Goal: Communication & Community: Answer question/provide support

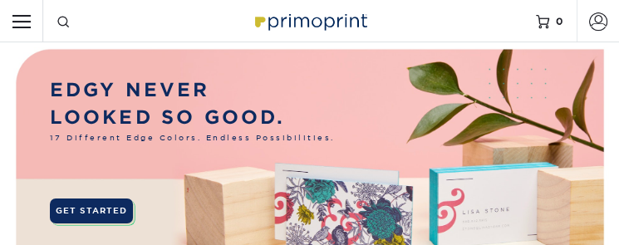
type input "[EMAIL_ADDRESS][DOMAIN_NAME]"
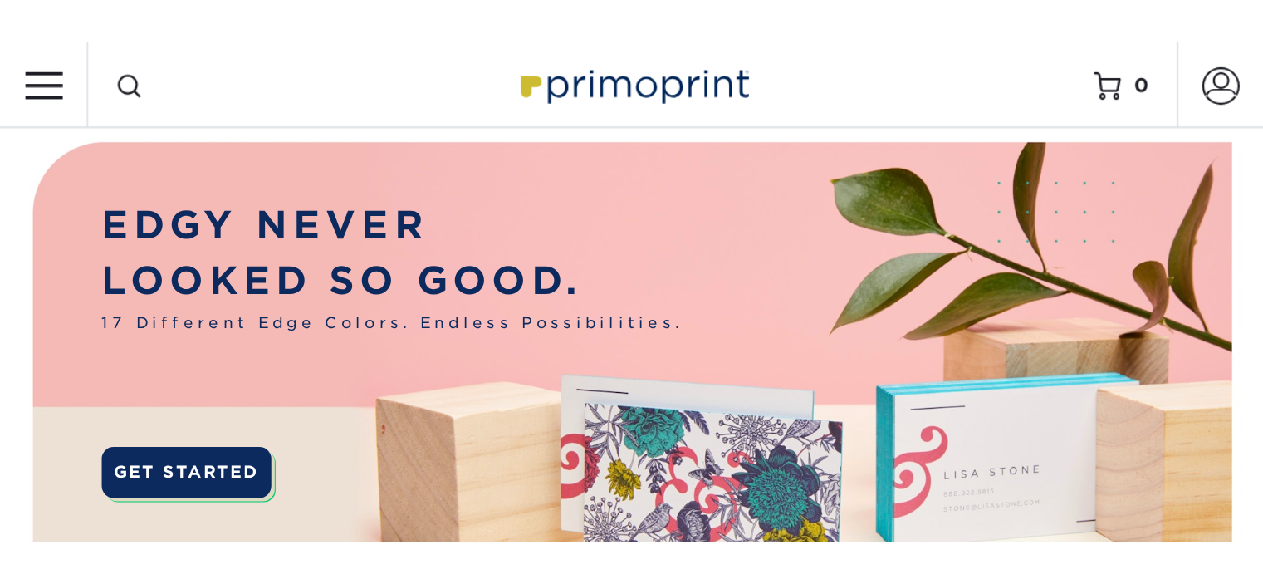
scroll to position [33, 0]
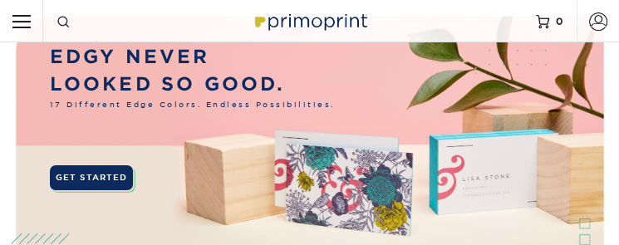
drag, startPoint x: 628, startPoint y: 243, endPoint x: 731, endPoint y: 354, distance: 151.7
click at [595, 22] on span at bounding box center [598, 21] width 18 height 18
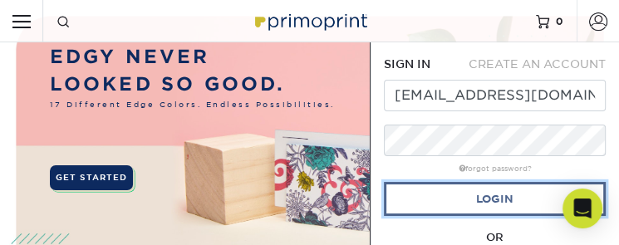
click at [478, 207] on link "Login" at bounding box center [495, 199] width 222 height 34
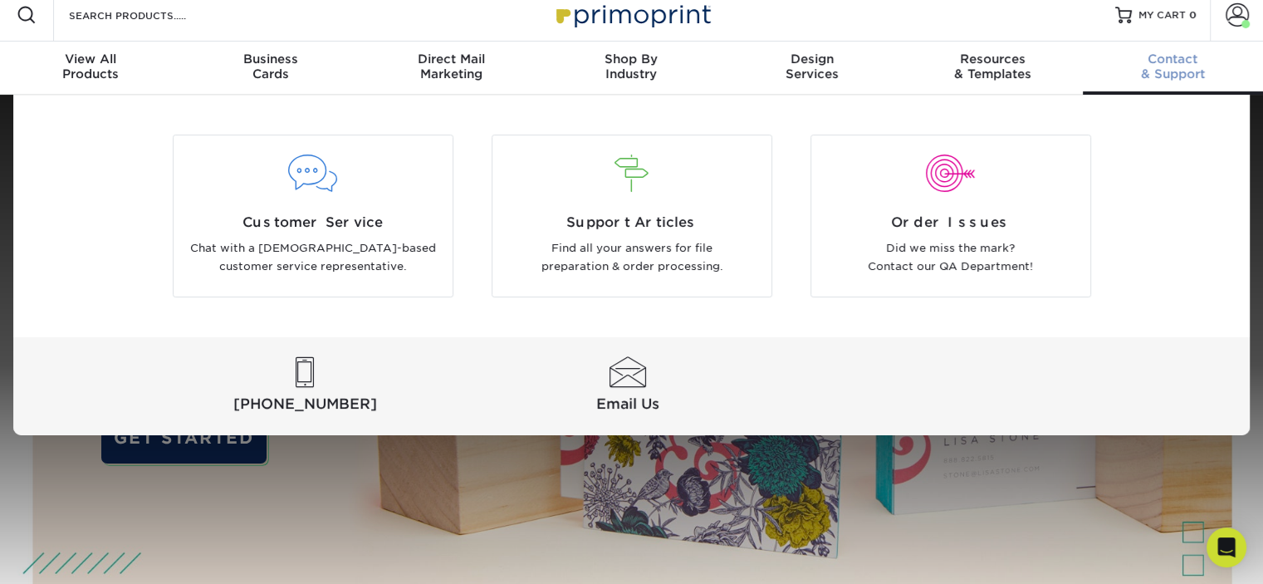
scroll to position [0, 0]
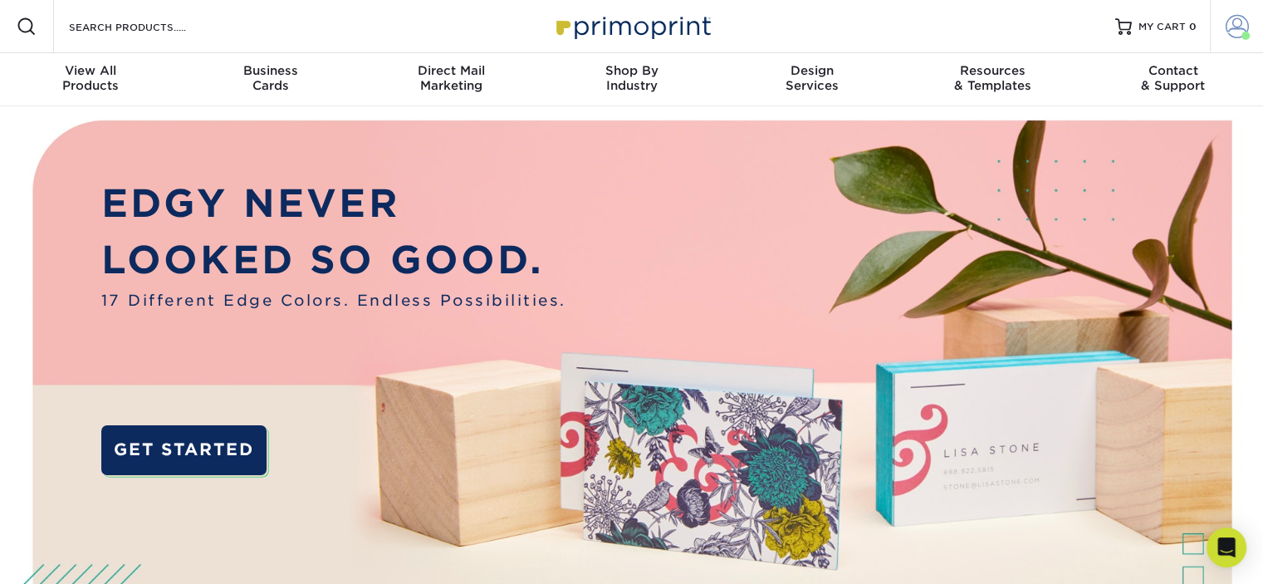
click at [618, 31] on span at bounding box center [1237, 26] width 23 height 23
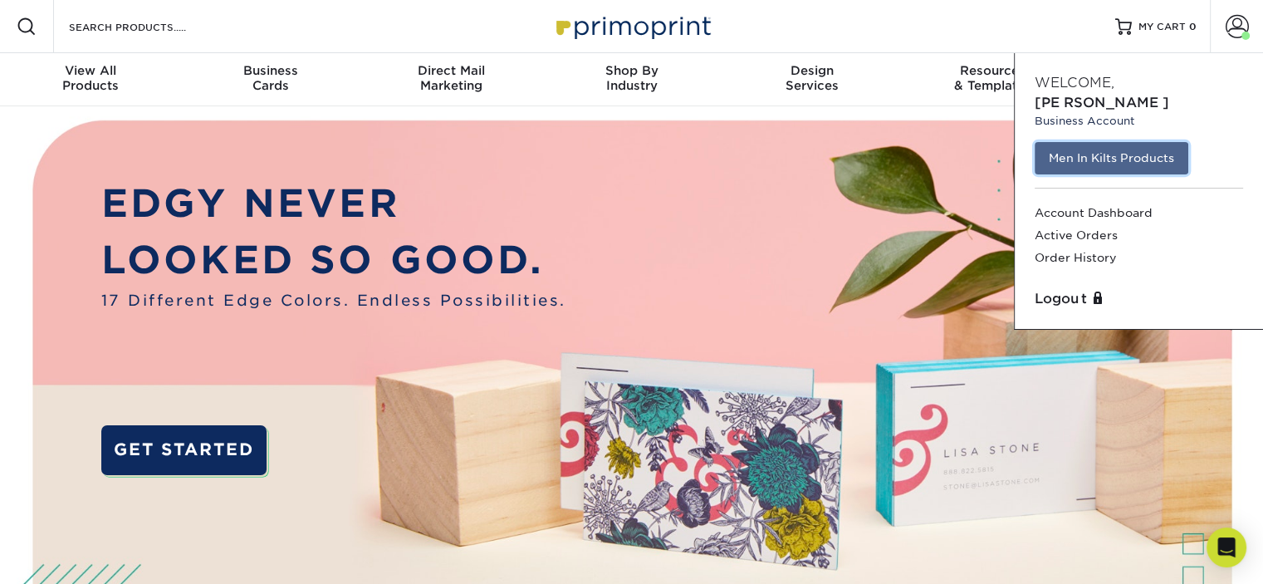
click at [618, 142] on link "Men In Kilts Products" at bounding box center [1112, 158] width 154 height 32
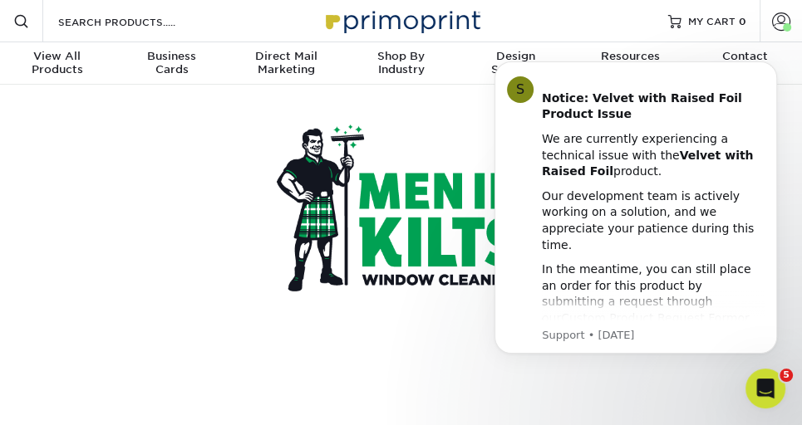
click at [435, 119] on div at bounding box center [401, 208] width 249 height 246
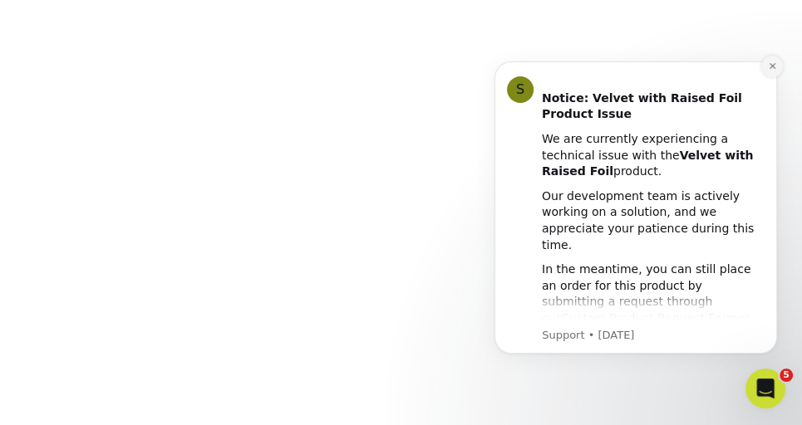
click at [773, 66] on icon "Dismiss notification" at bounding box center [772, 65] width 9 height 9
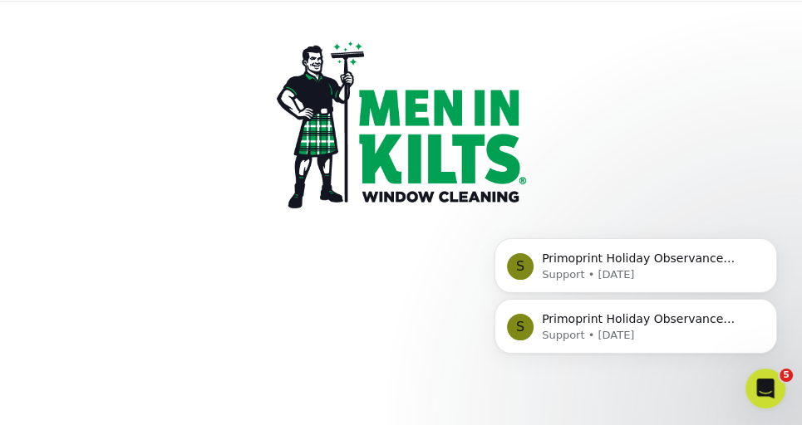
scroll to position [83, 0]
click at [773, 306] on icon "Dismiss notification" at bounding box center [771, 304] width 6 height 6
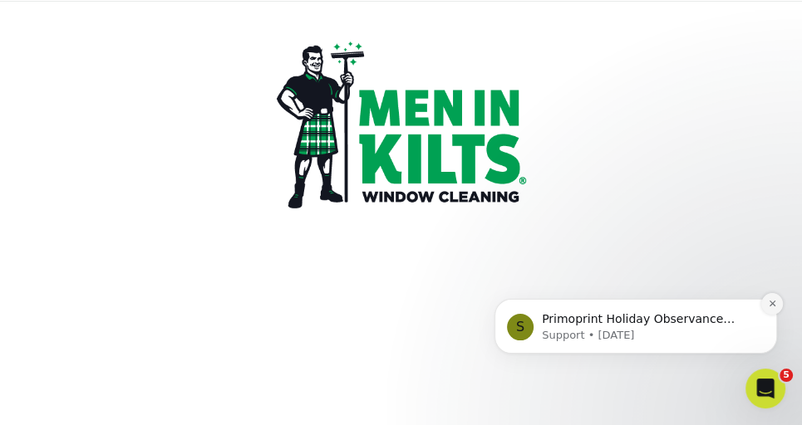
click at [773, 307] on icon "Dismiss notification" at bounding box center [772, 303] width 9 height 9
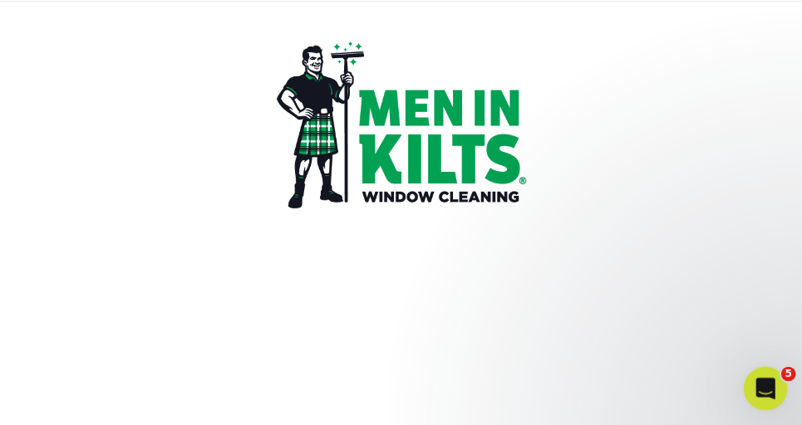
click at [770, 387] on icon "Open Intercom Messenger" at bounding box center [762, 386] width 27 height 27
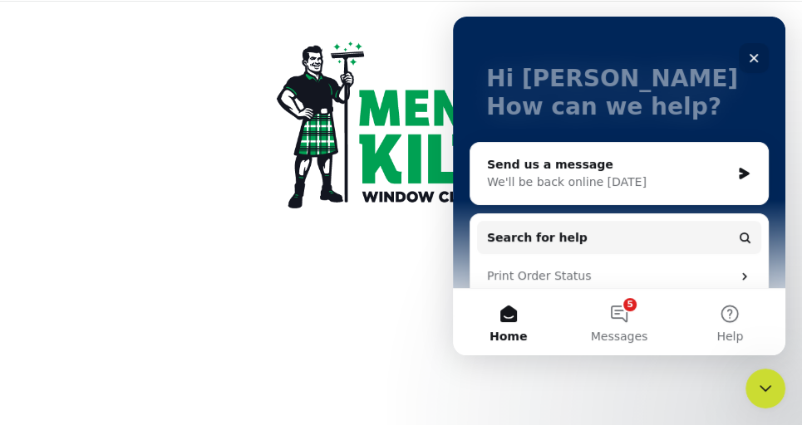
scroll to position [166, 0]
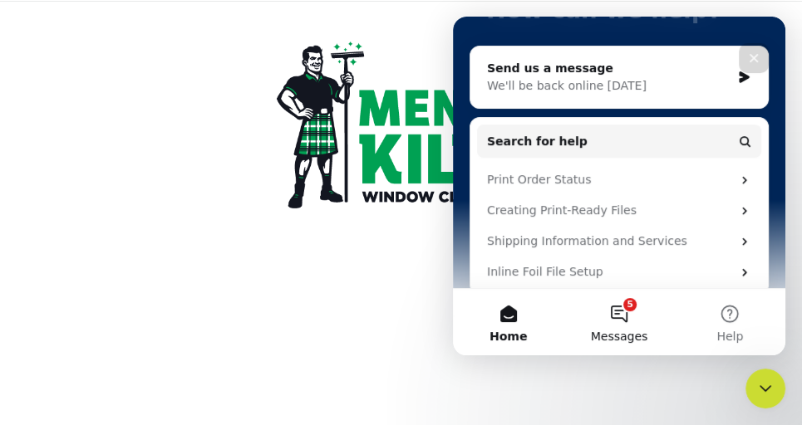
click at [629, 305] on button "5 Messages" at bounding box center [618, 322] width 110 height 66
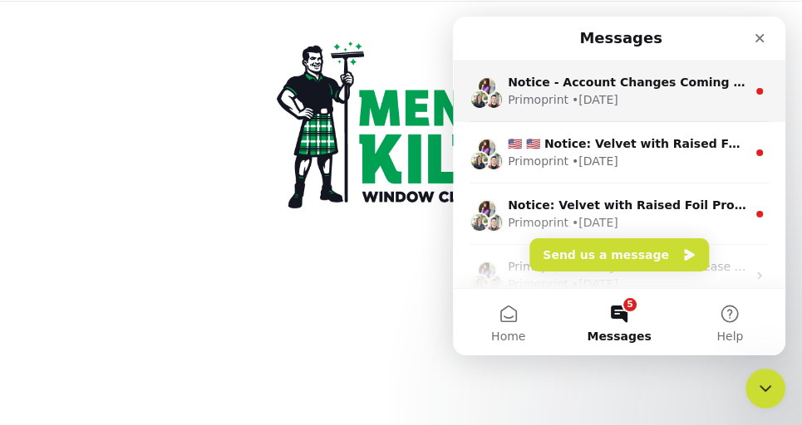
click at [612, 92] on div "Primoprint • [DATE]" at bounding box center [627, 99] width 238 height 17
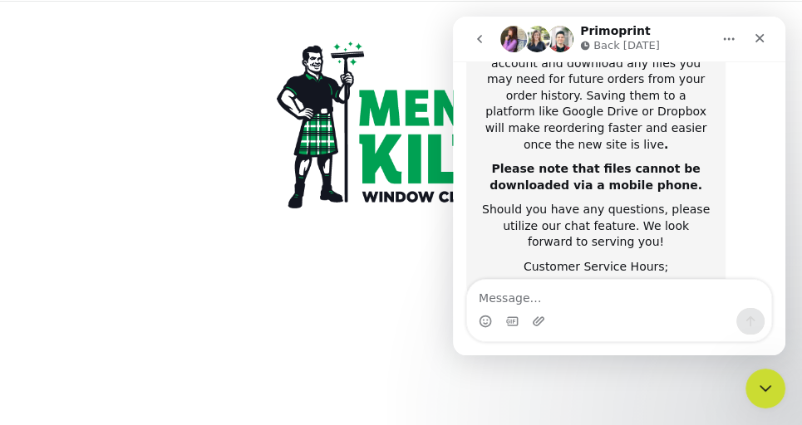
scroll to position [509, 0]
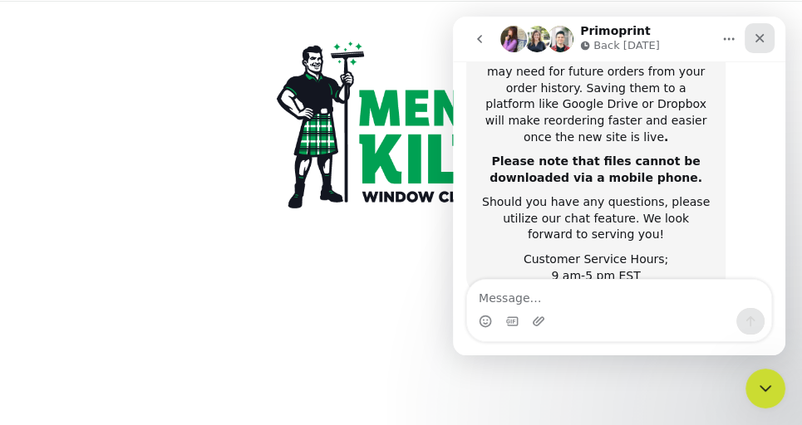
click at [760, 41] on icon "Close" at bounding box center [759, 38] width 13 height 13
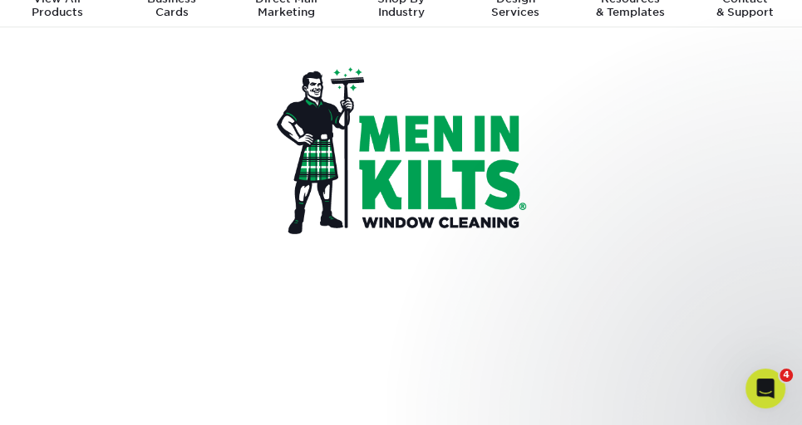
scroll to position [0, 0]
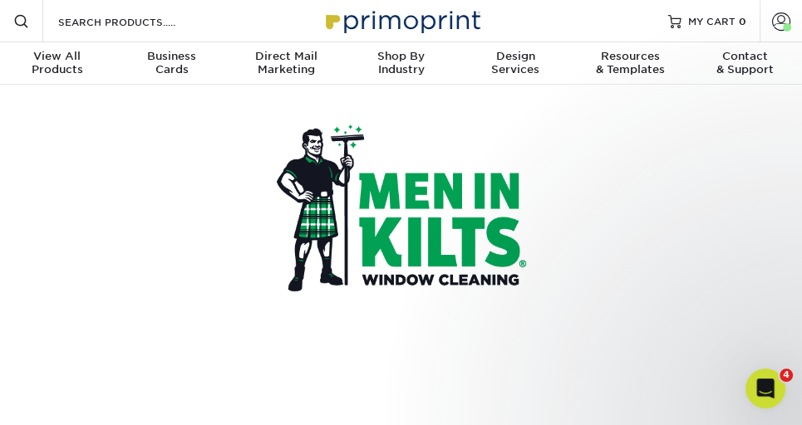
click at [643, 173] on div at bounding box center [400, 208] width 777 height 246
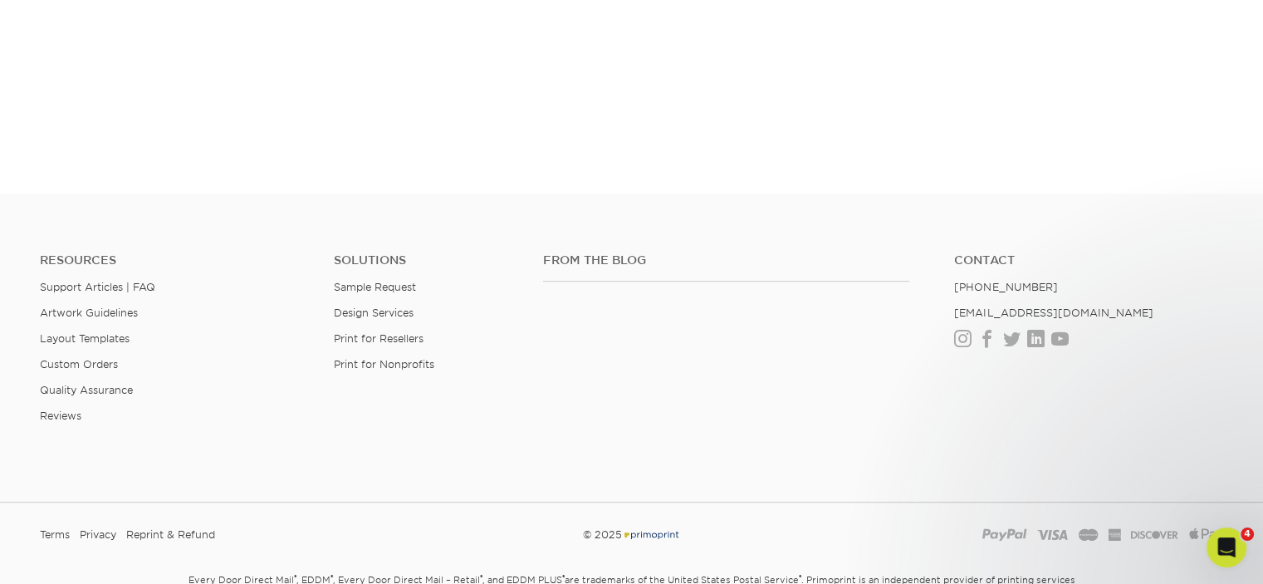
scroll to position [352, 0]
